Goal: Book appointment/travel/reservation

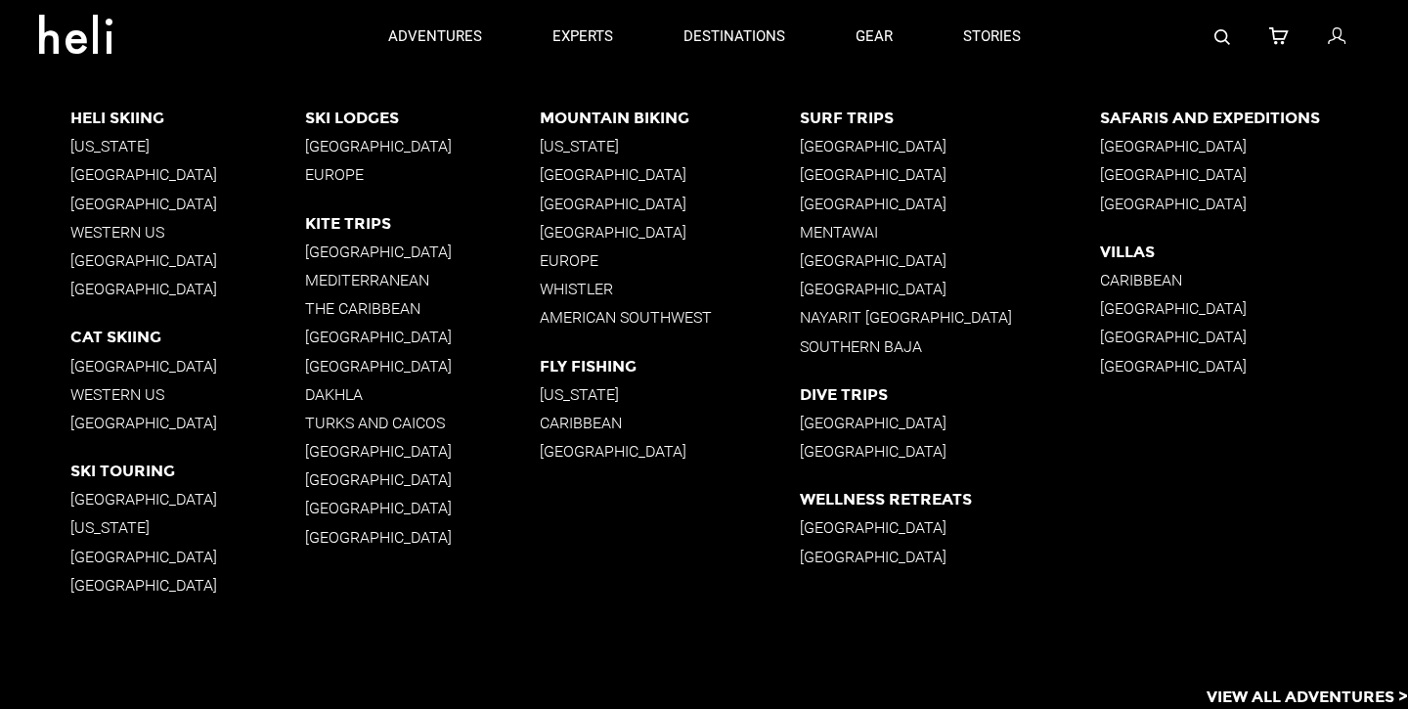
click at [97, 503] on p "Japan" at bounding box center [187, 499] width 235 height 19
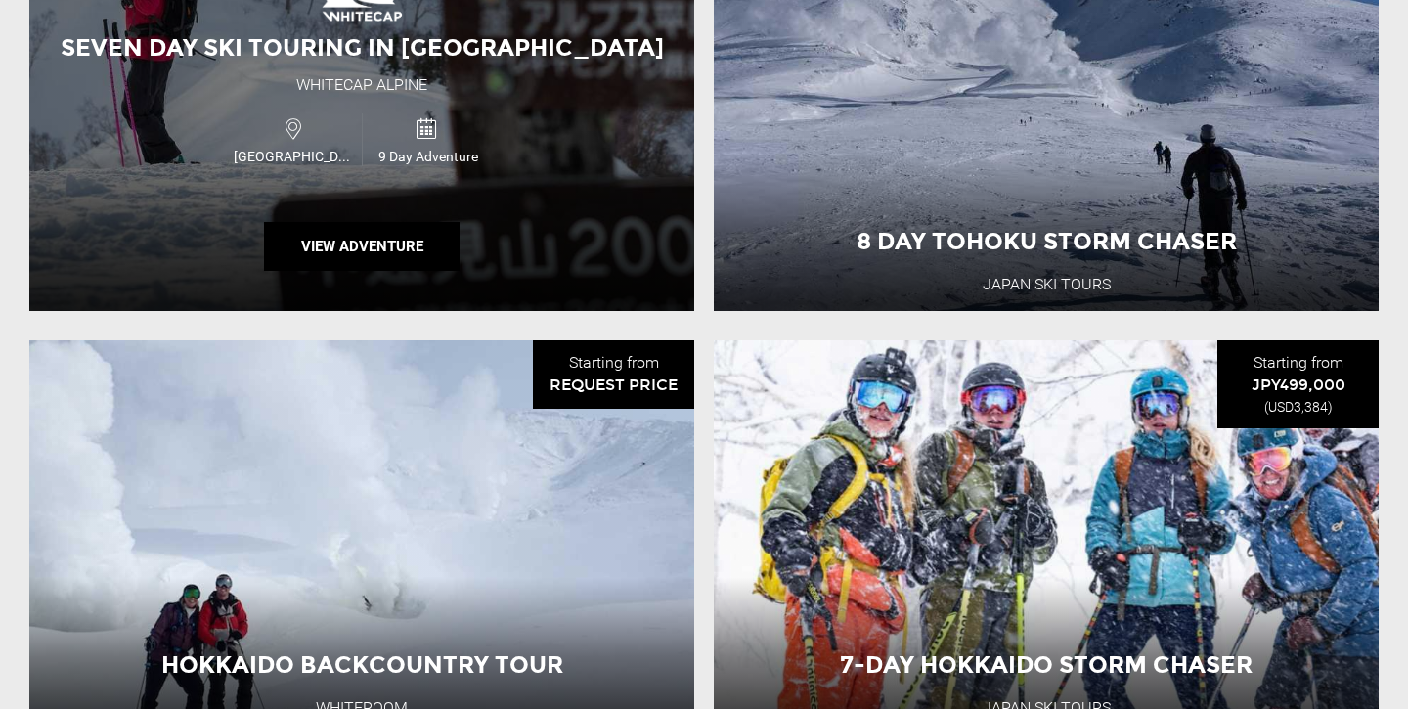
scroll to position [2025, 0]
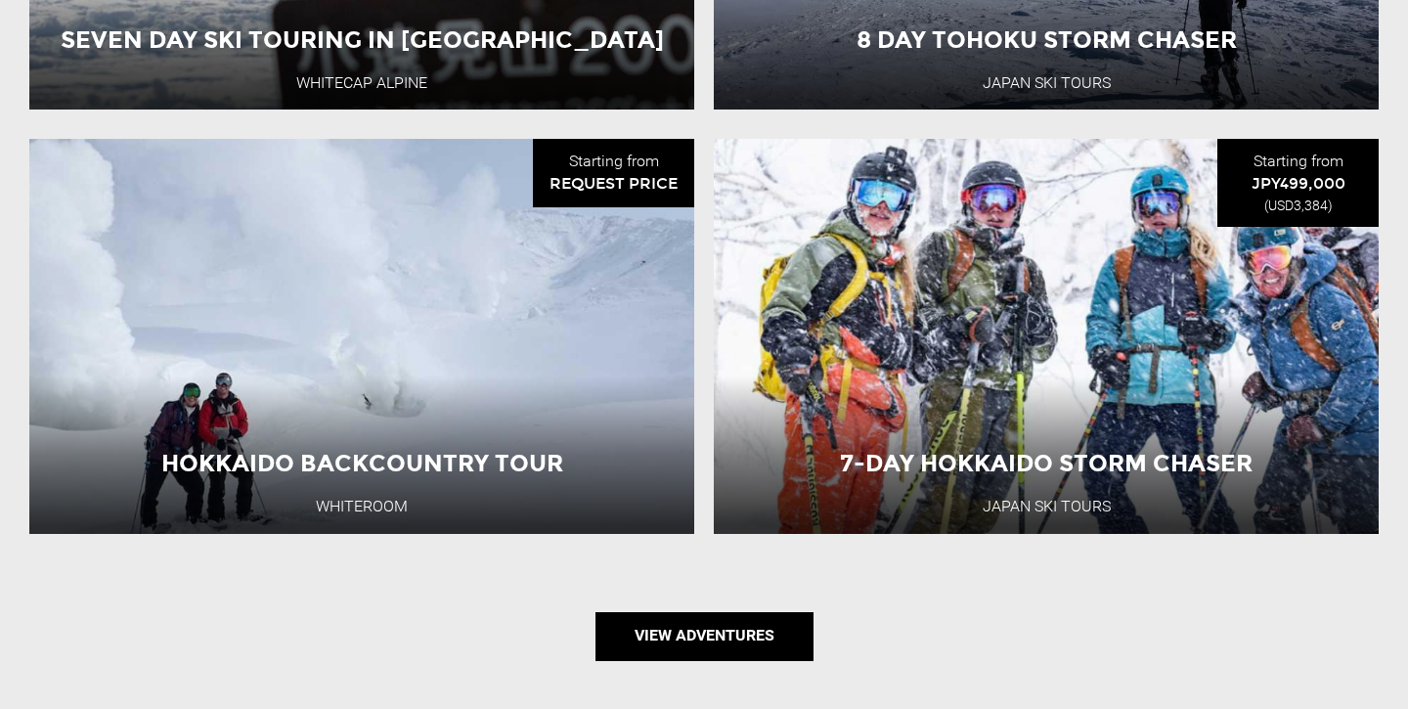
click at [729, 612] on link "View Adventures" at bounding box center [705, 636] width 218 height 49
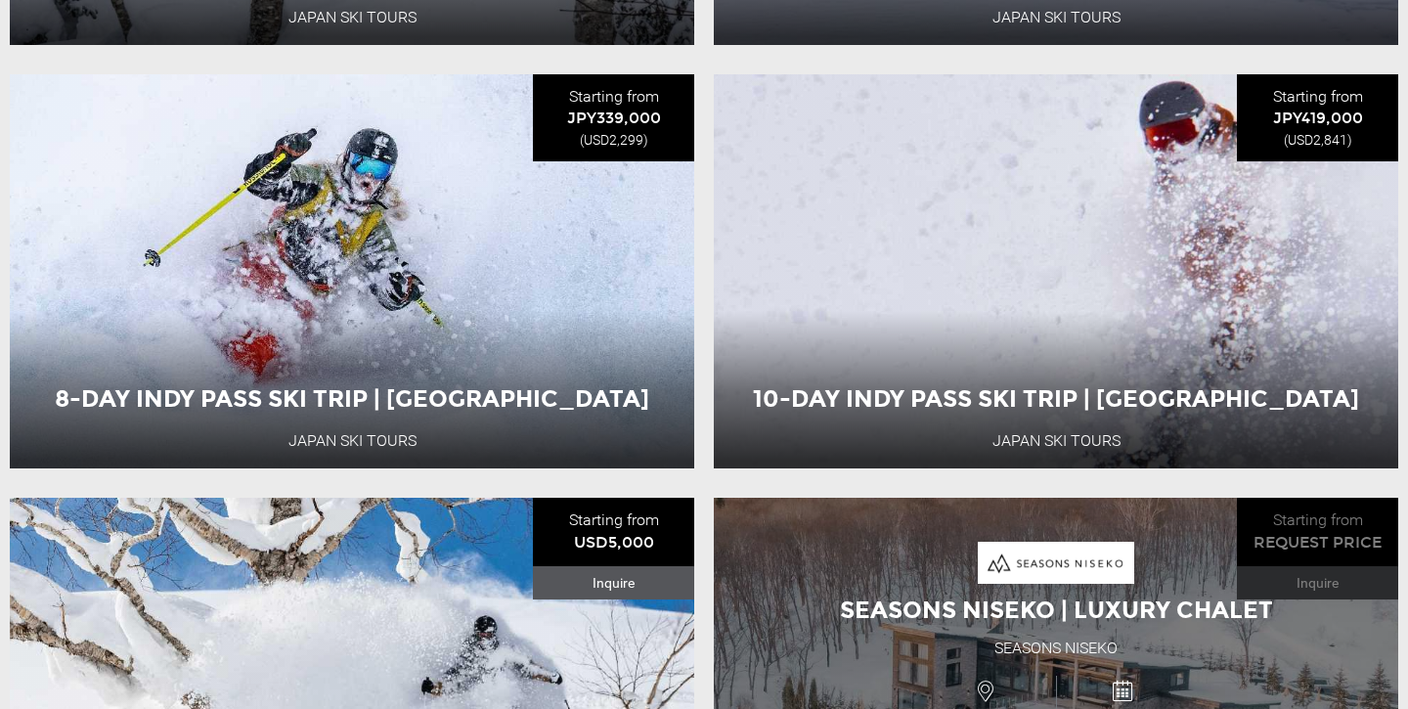
scroll to position [1029, 0]
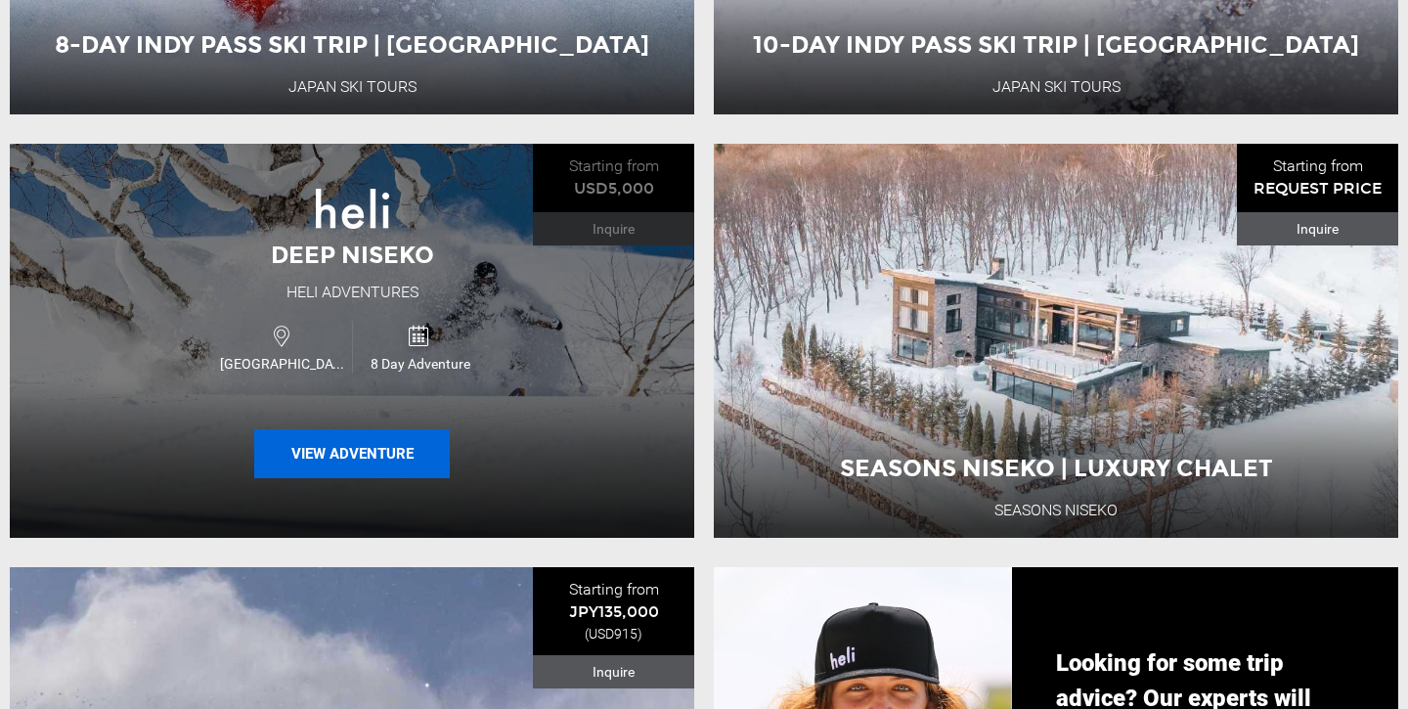
click at [364, 440] on button "View Adventure" at bounding box center [352, 453] width 196 height 49
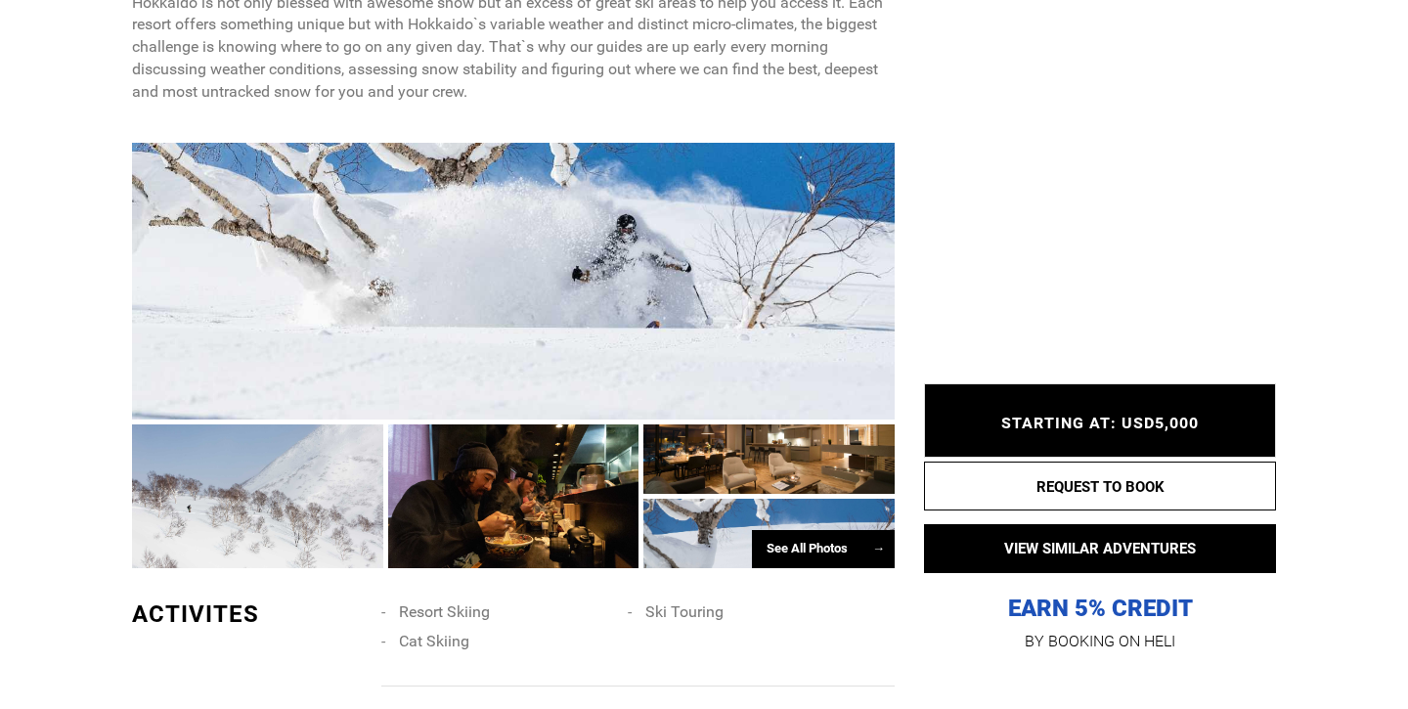
scroll to position [1104, 0]
